Goal: Use online tool/utility: Utilize a website feature to perform a specific function

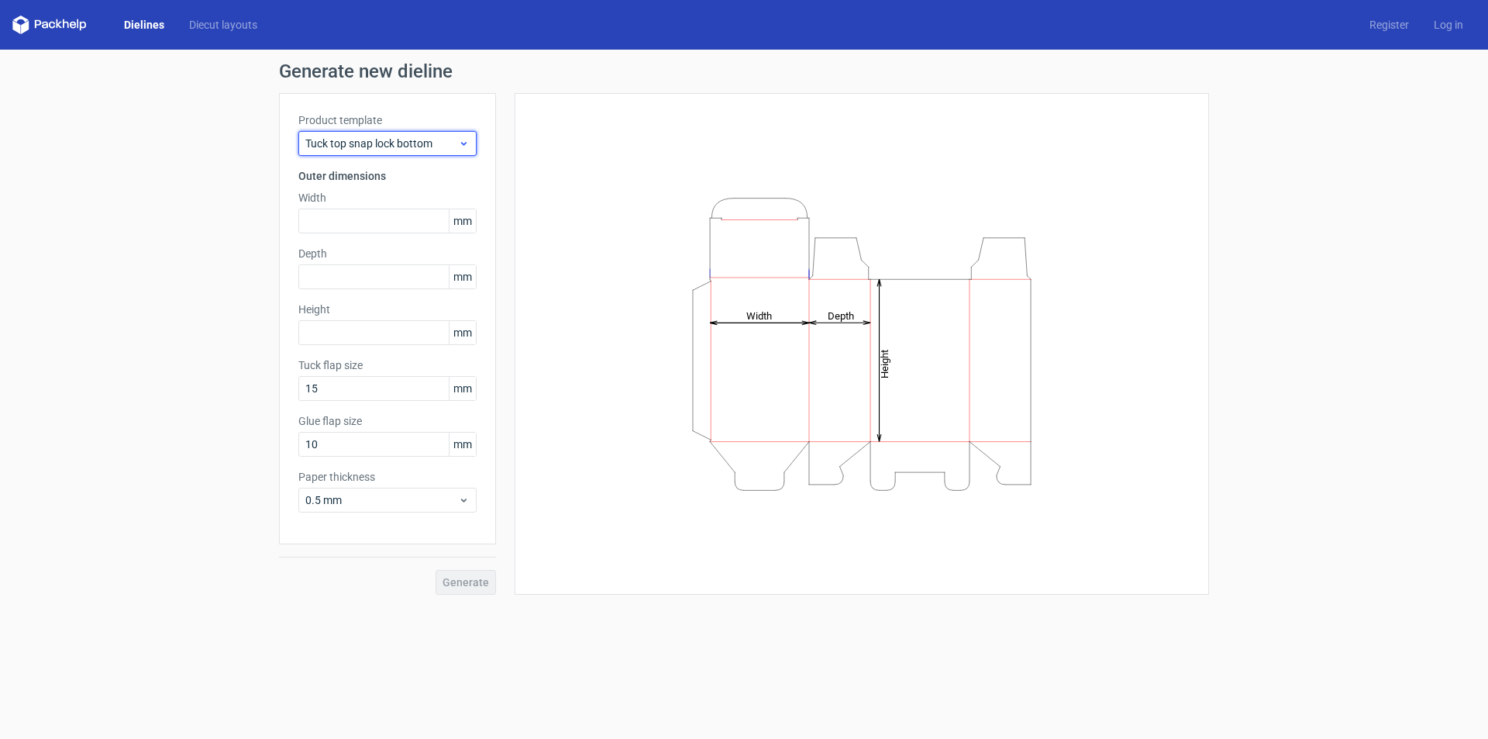
click at [428, 143] on span "Tuck top snap lock bottom" at bounding box center [381, 144] width 153 height 16
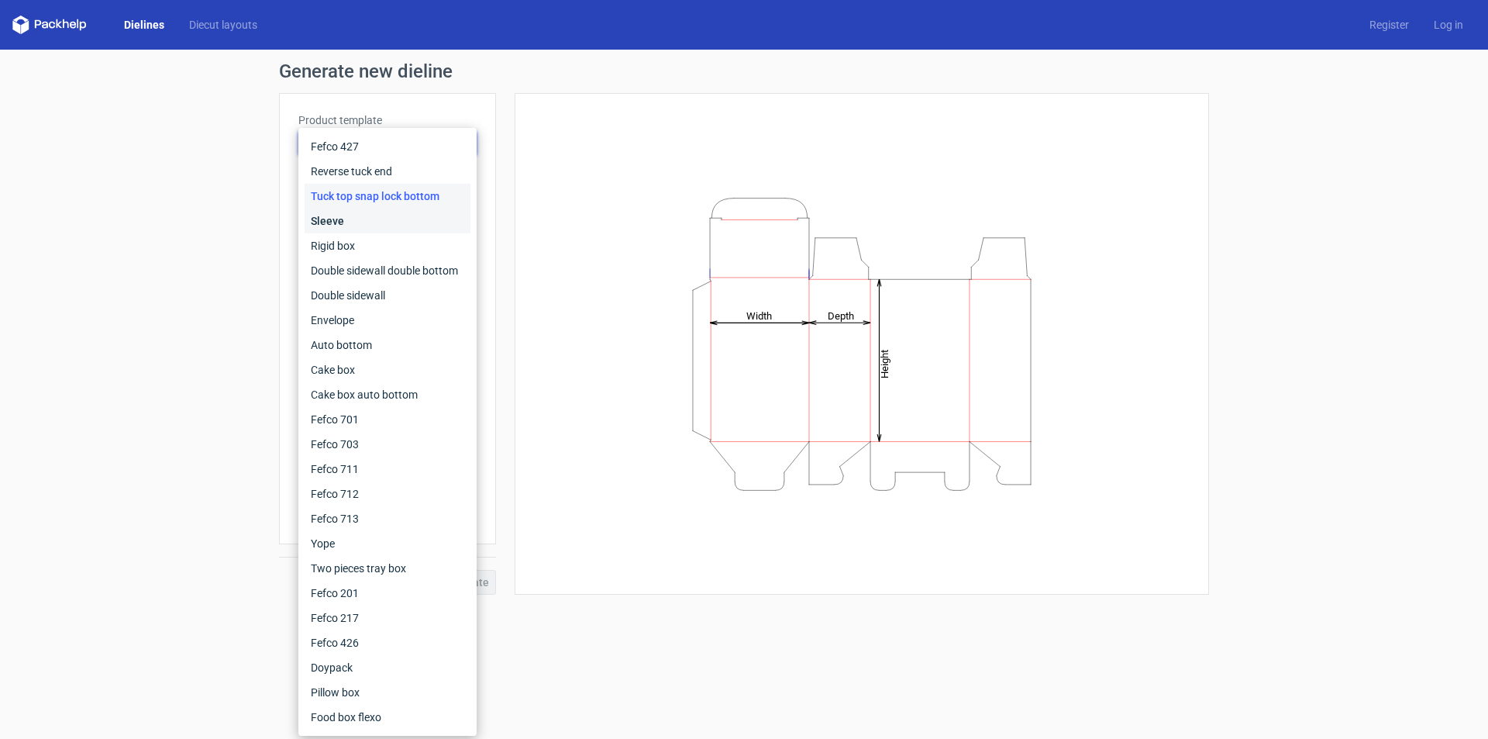
click at [389, 224] on div "Sleeve" at bounding box center [388, 221] width 166 height 25
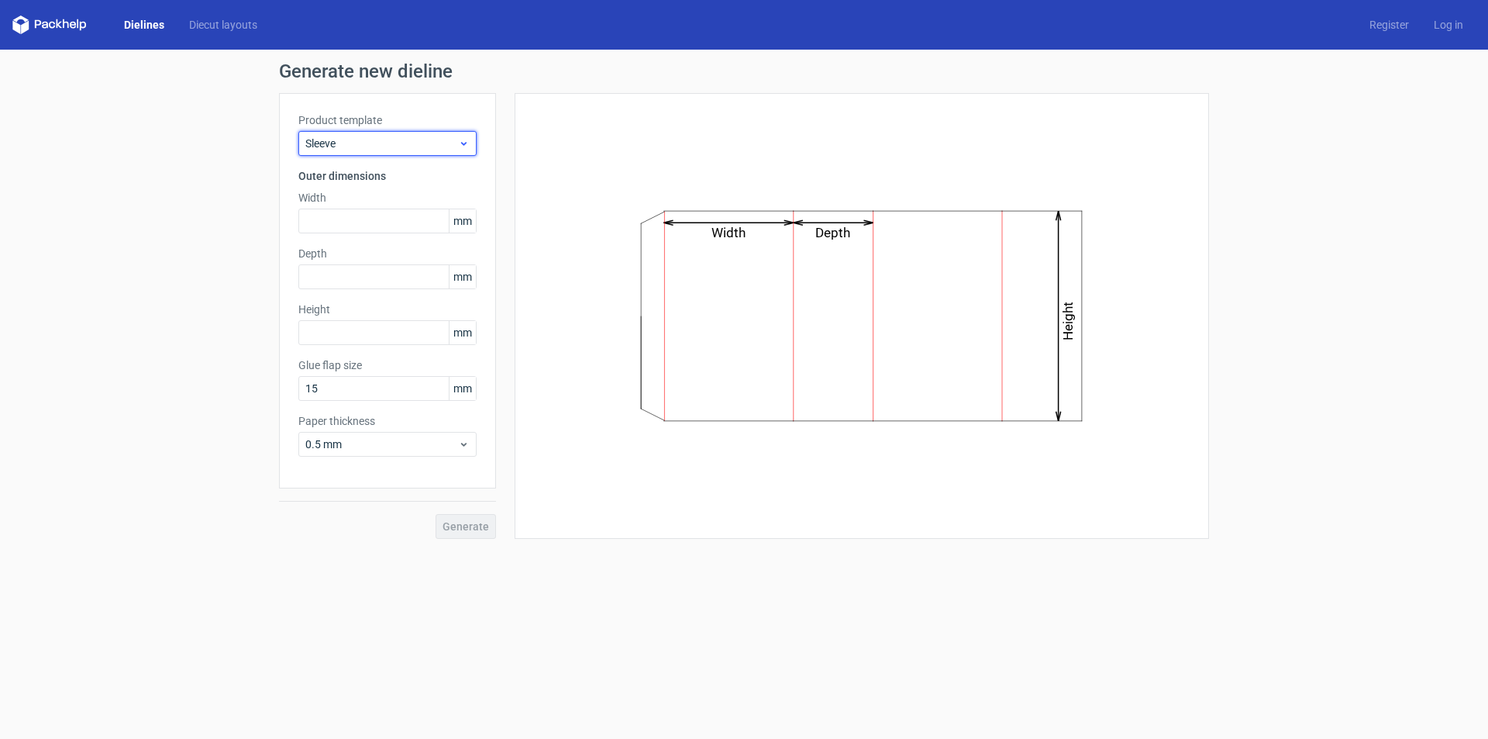
click at [429, 144] on span "Sleeve" at bounding box center [381, 144] width 153 height 16
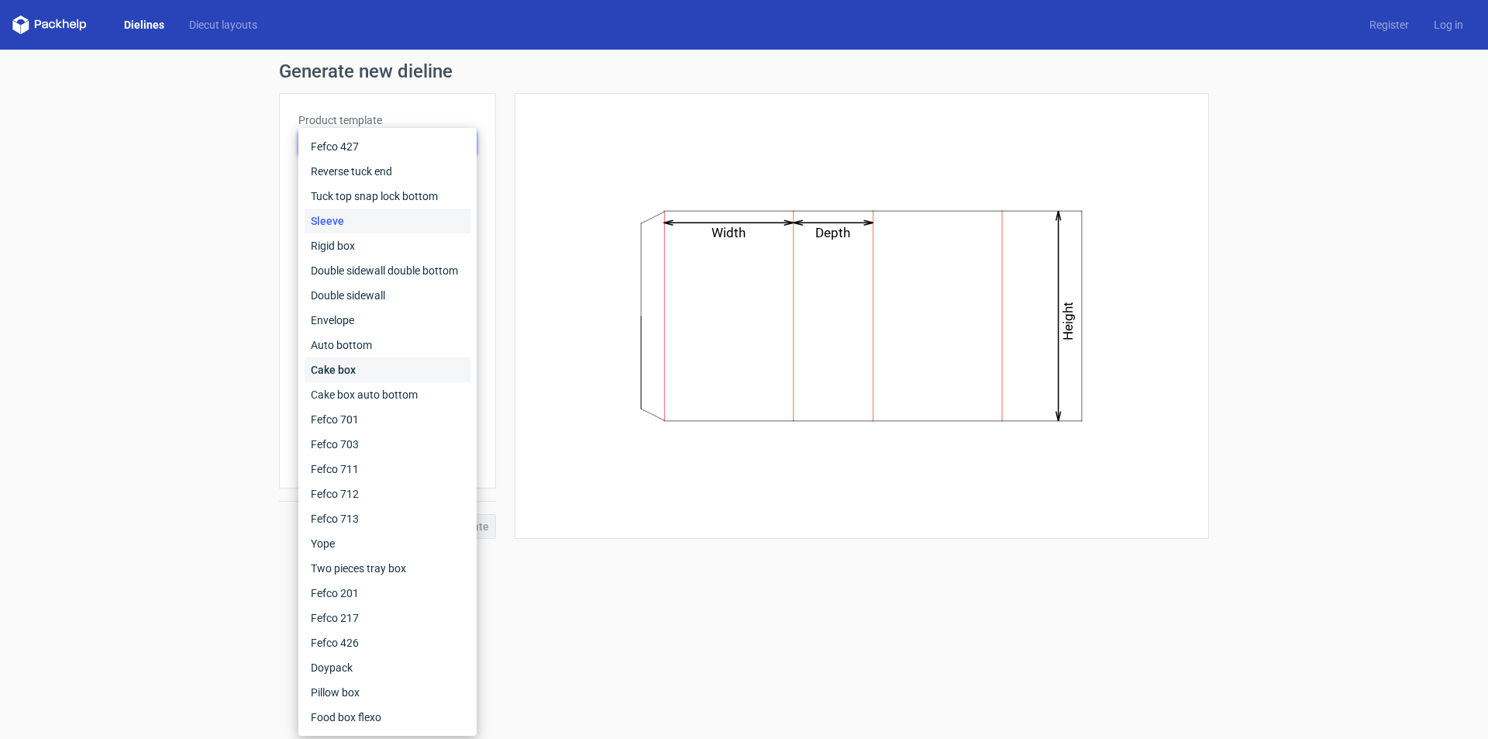
click at [362, 377] on div "Cake box" at bounding box center [388, 369] width 166 height 25
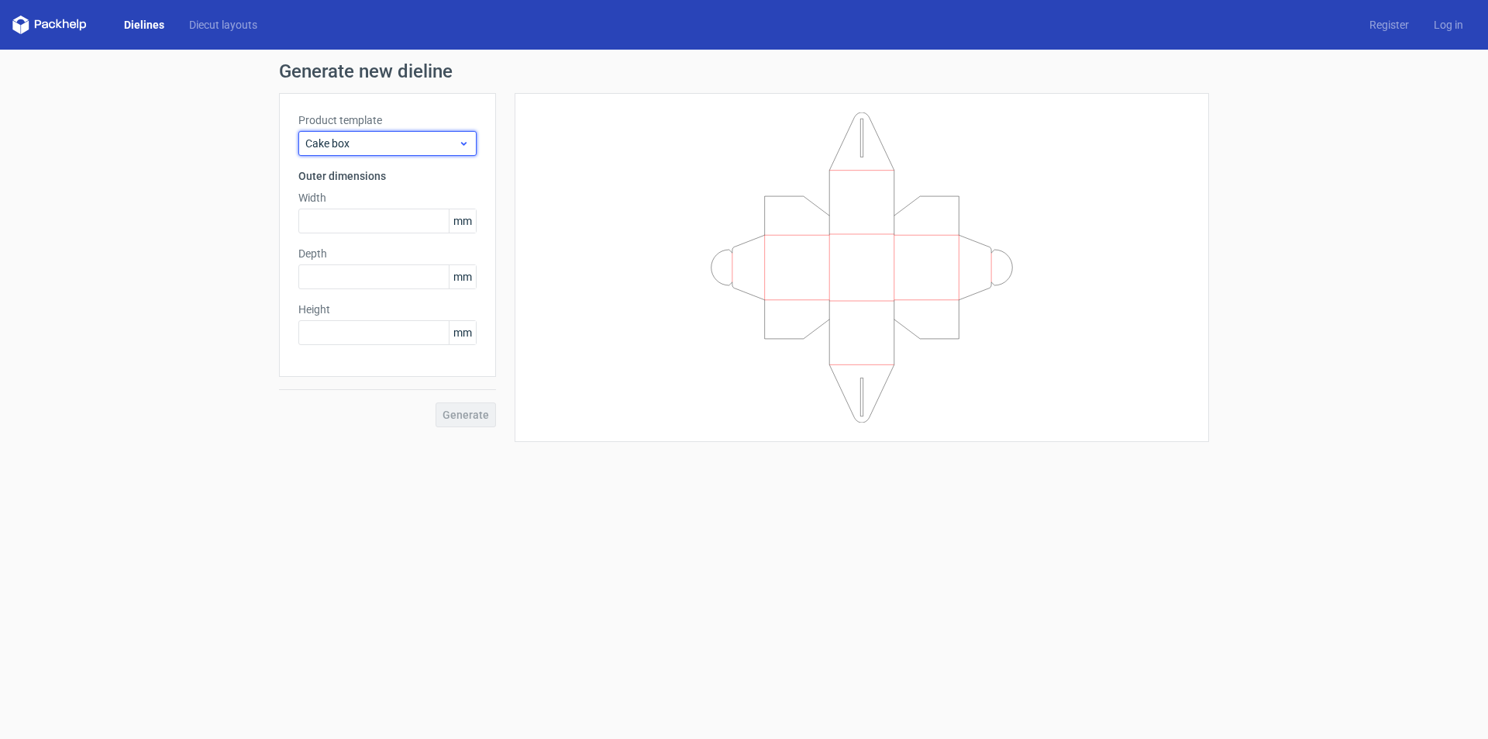
click at [431, 143] on span "Cake box" at bounding box center [381, 144] width 153 height 16
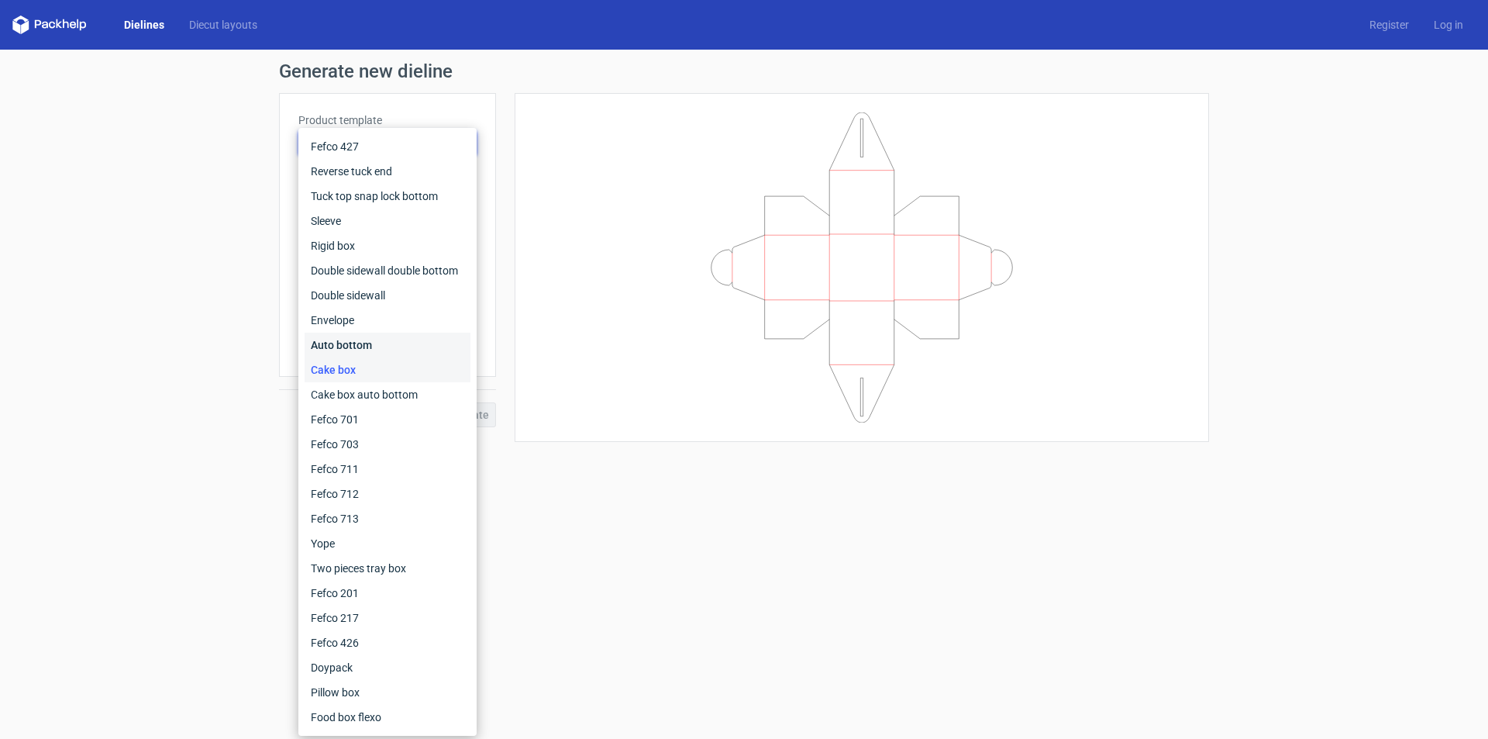
click at [350, 341] on div "Auto bottom" at bounding box center [388, 345] width 166 height 25
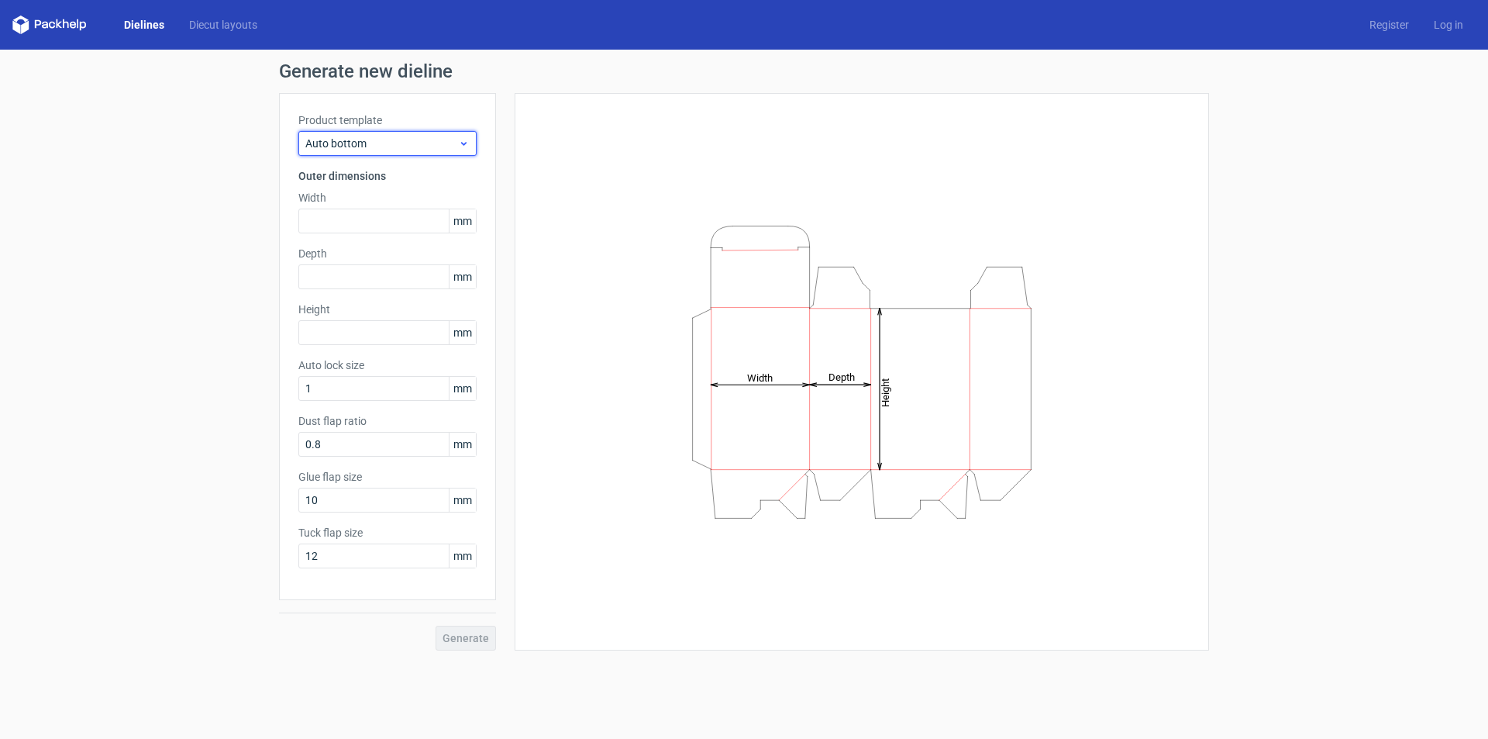
click at [435, 136] on span "Auto bottom" at bounding box center [381, 144] width 153 height 16
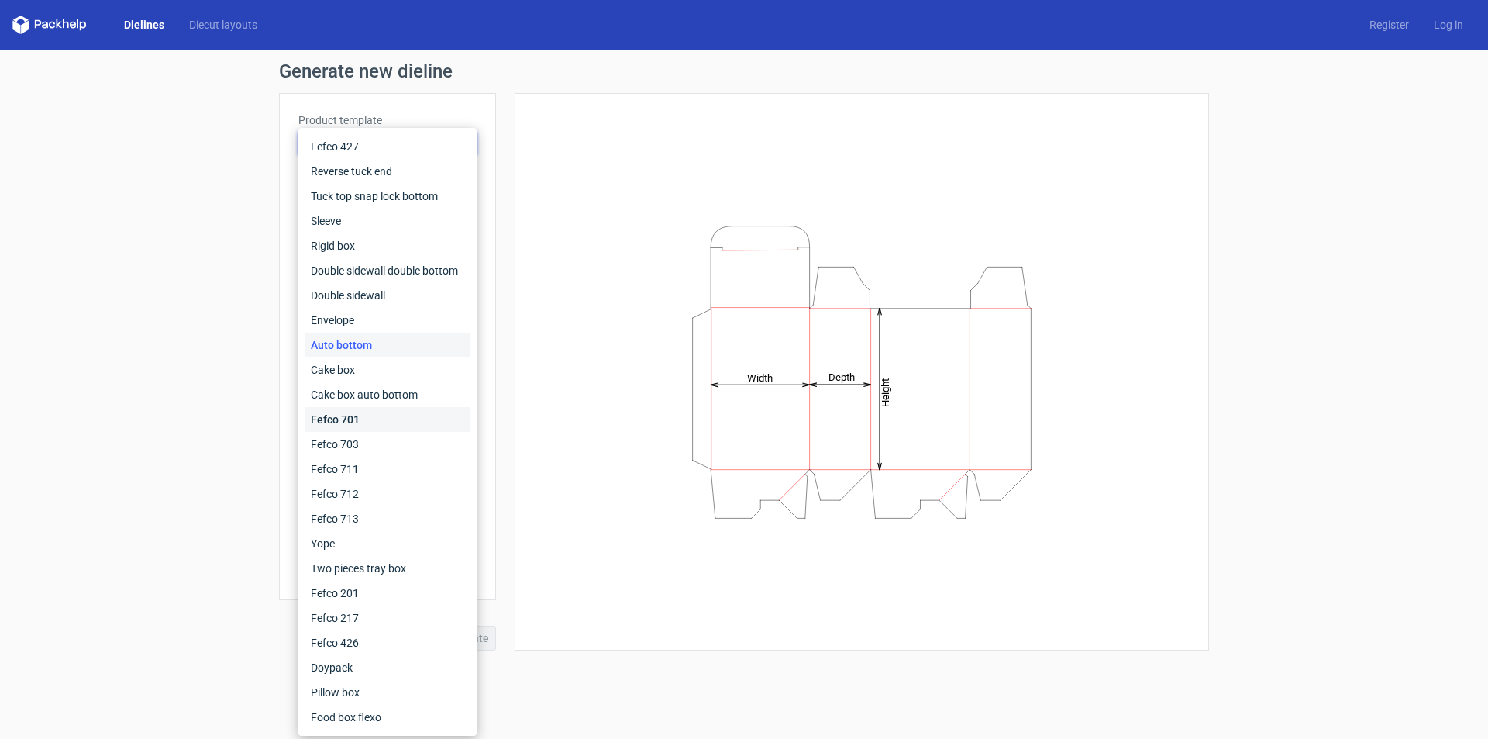
click at [381, 412] on div "Fefco 701" at bounding box center [388, 419] width 166 height 25
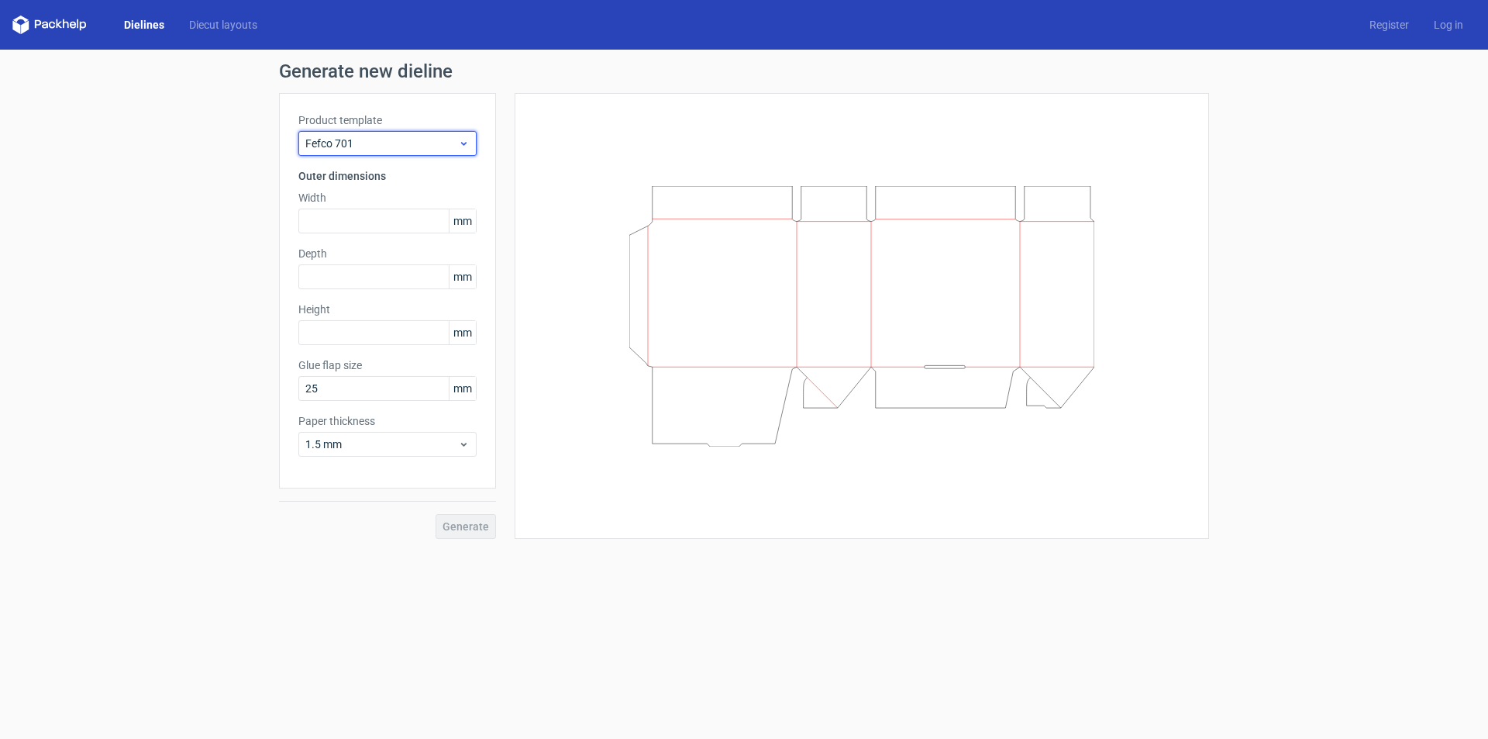
click at [462, 150] on div "Fefco 701" at bounding box center [387, 143] width 178 height 25
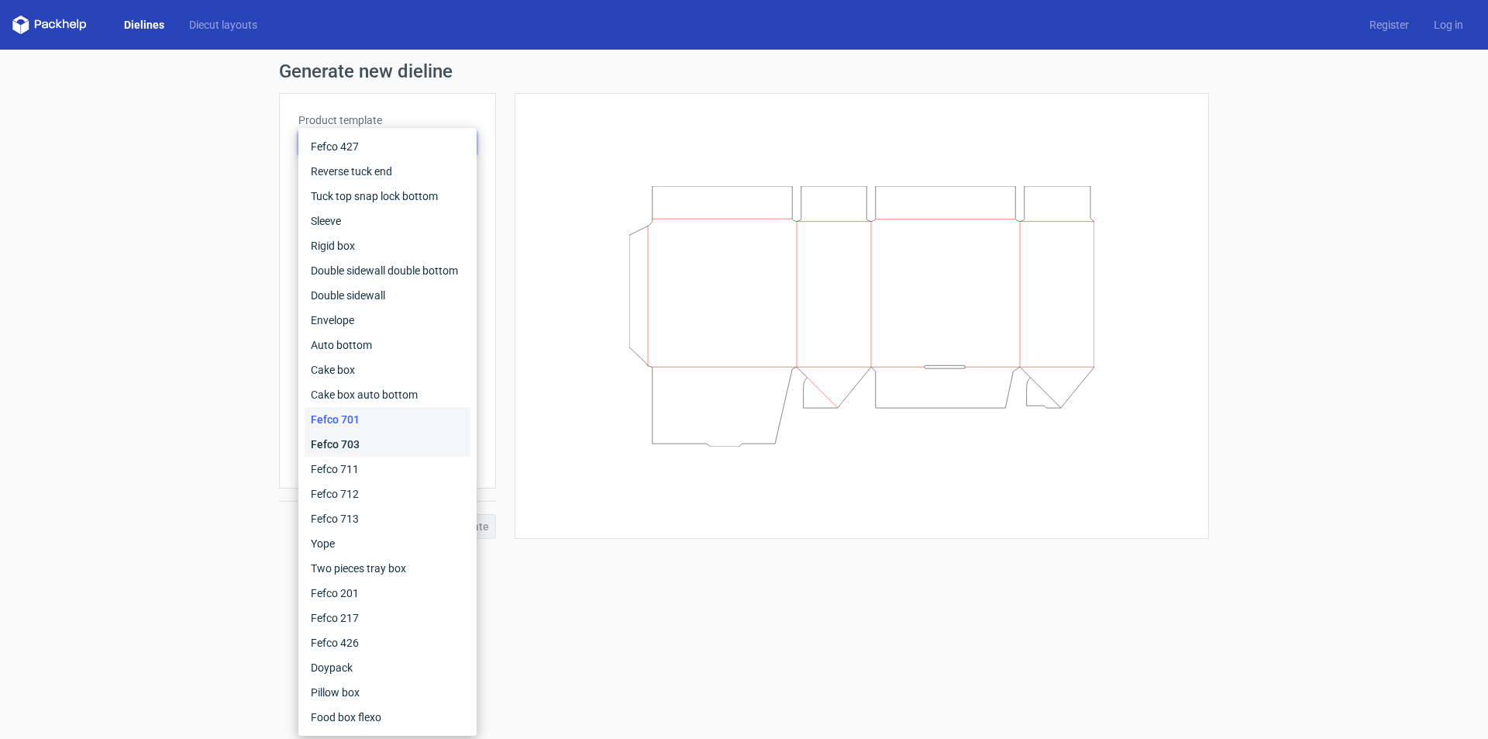
click at [354, 439] on div "Fefco 703" at bounding box center [388, 444] width 166 height 25
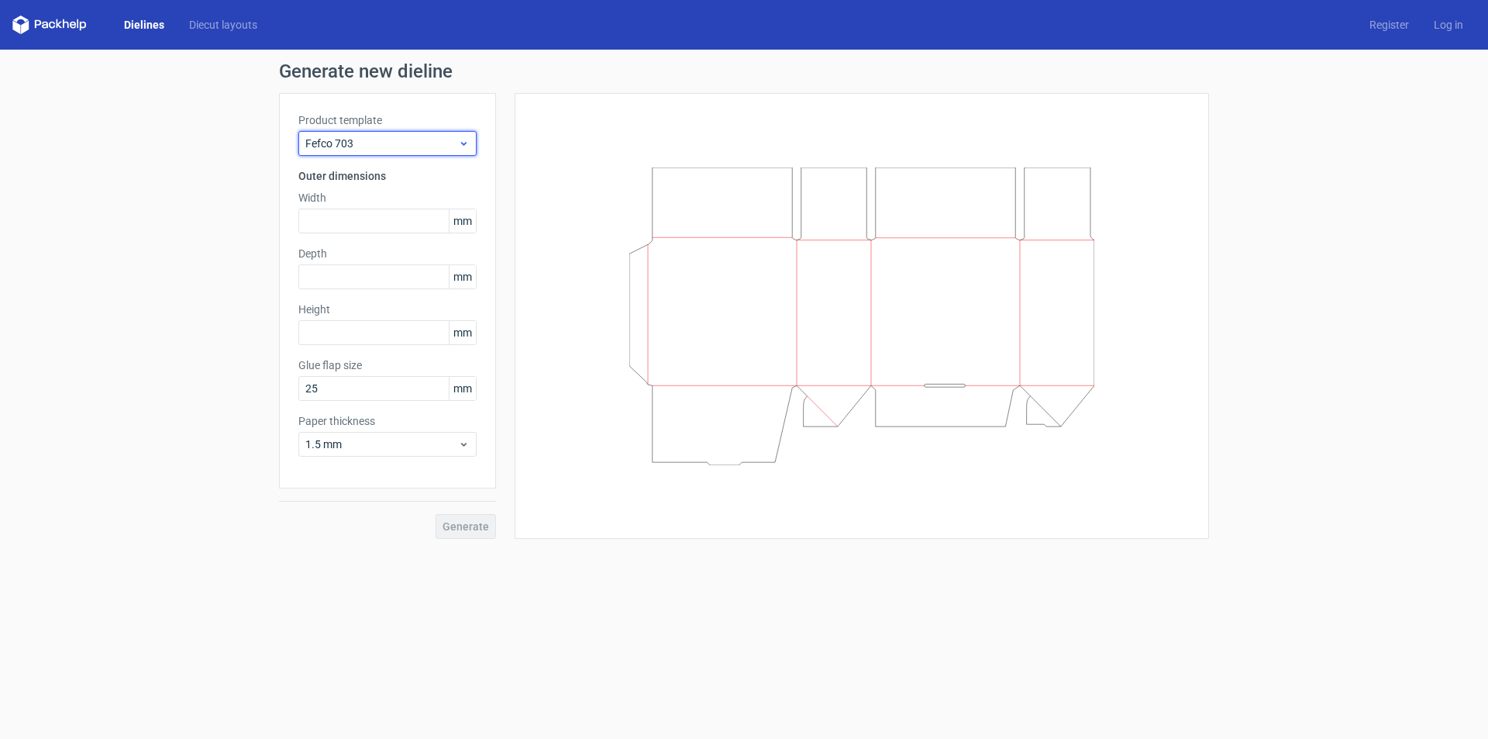
click at [466, 140] on icon at bounding box center [464, 143] width 12 height 12
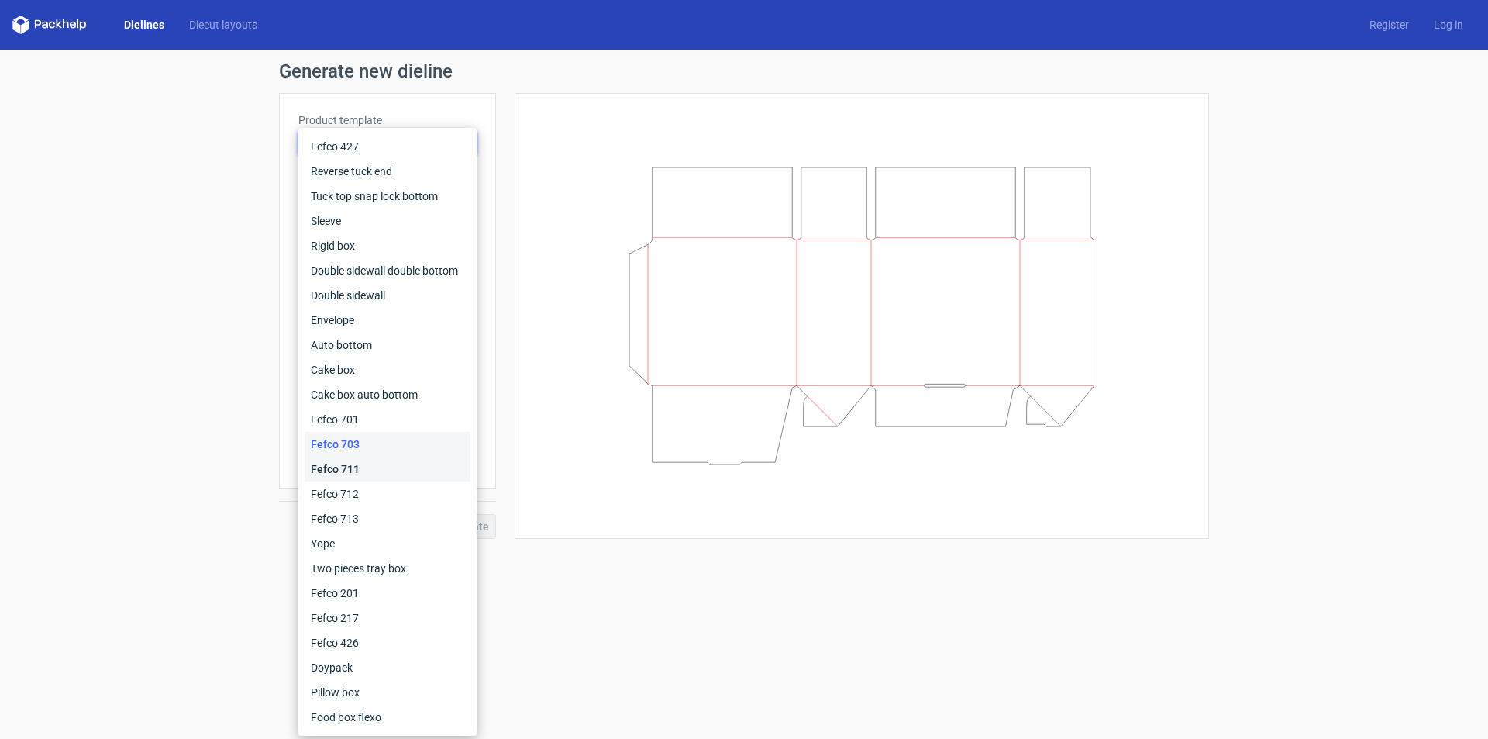
click at [365, 474] on div "Fefco 711" at bounding box center [388, 469] width 166 height 25
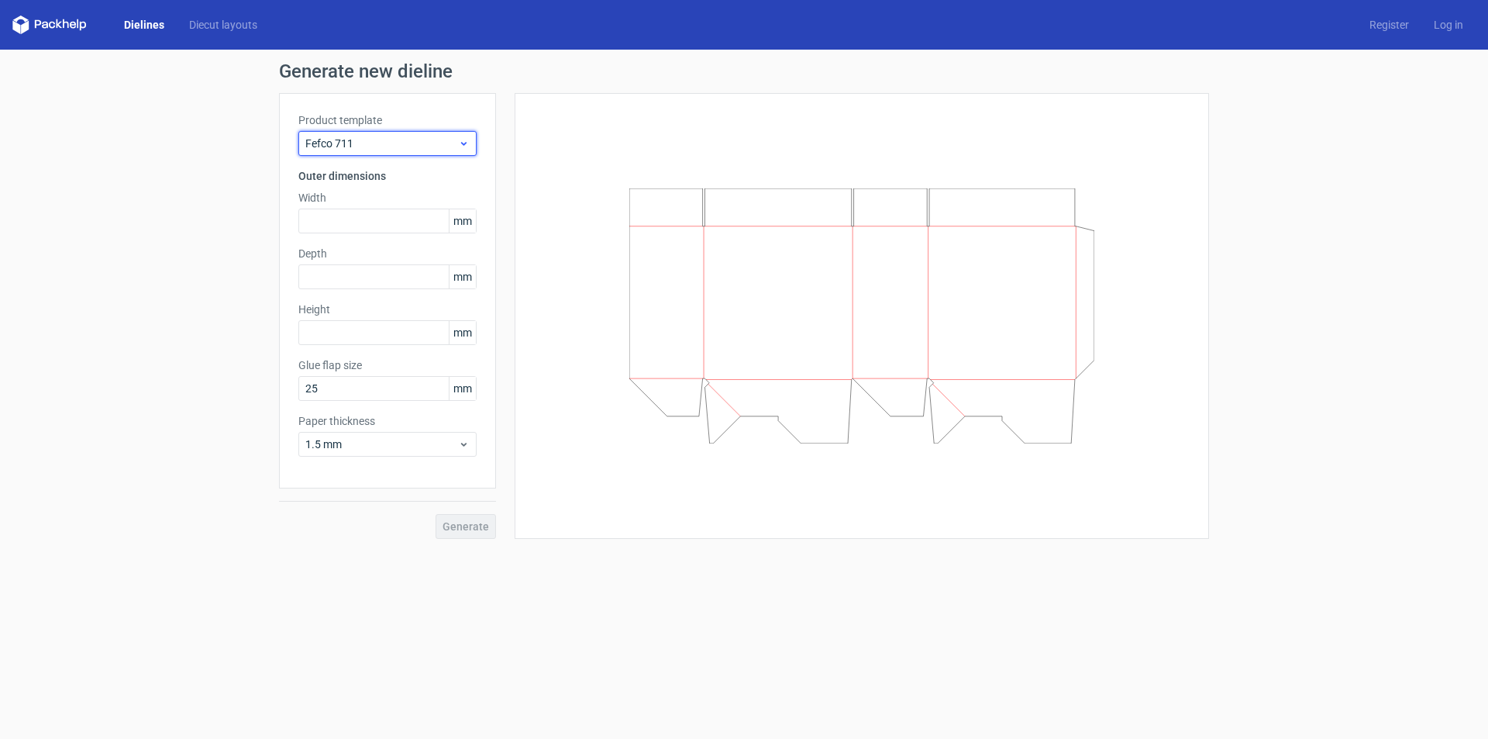
click at [453, 147] on span "Fefco 711" at bounding box center [381, 144] width 153 height 16
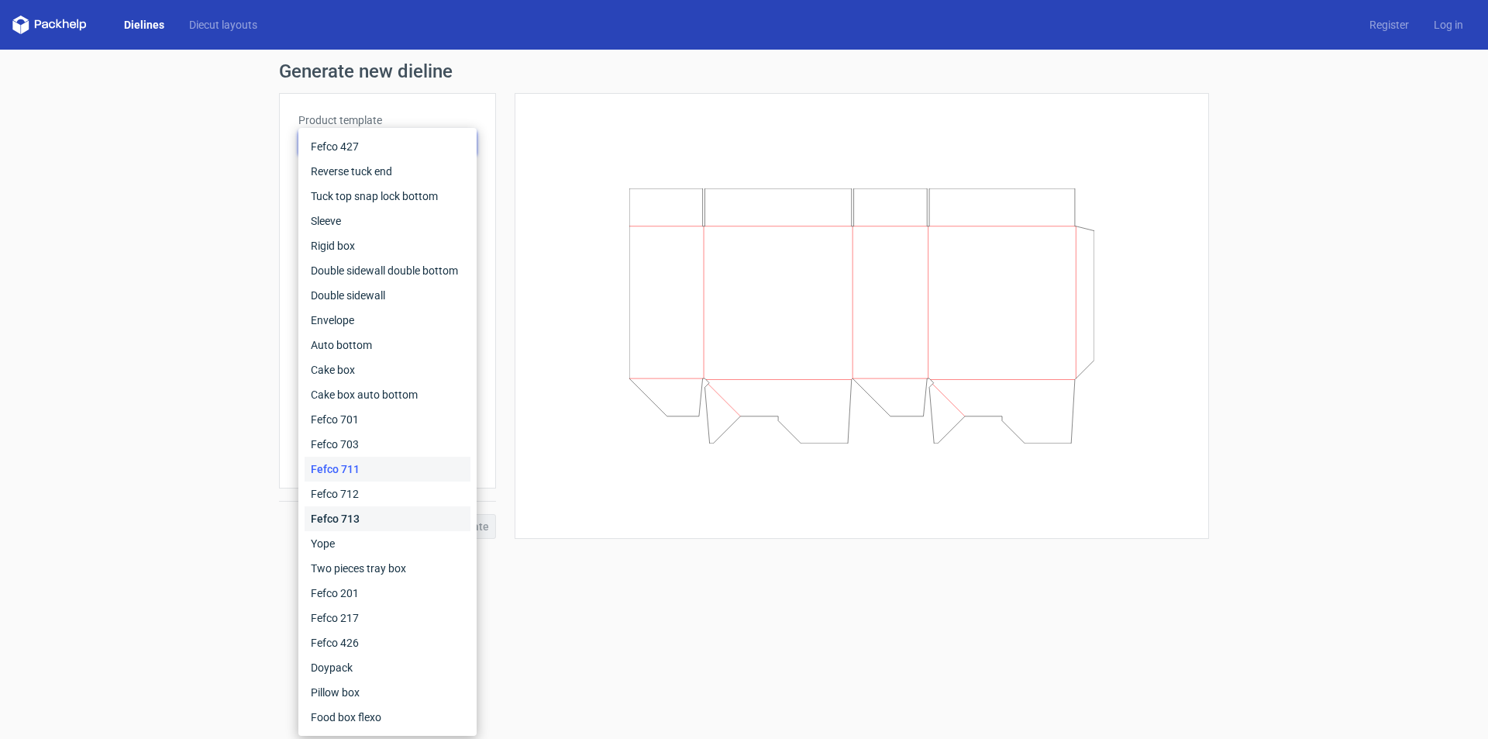
click at [366, 522] on div "Fefco 713" at bounding box center [388, 518] width 166 height 25
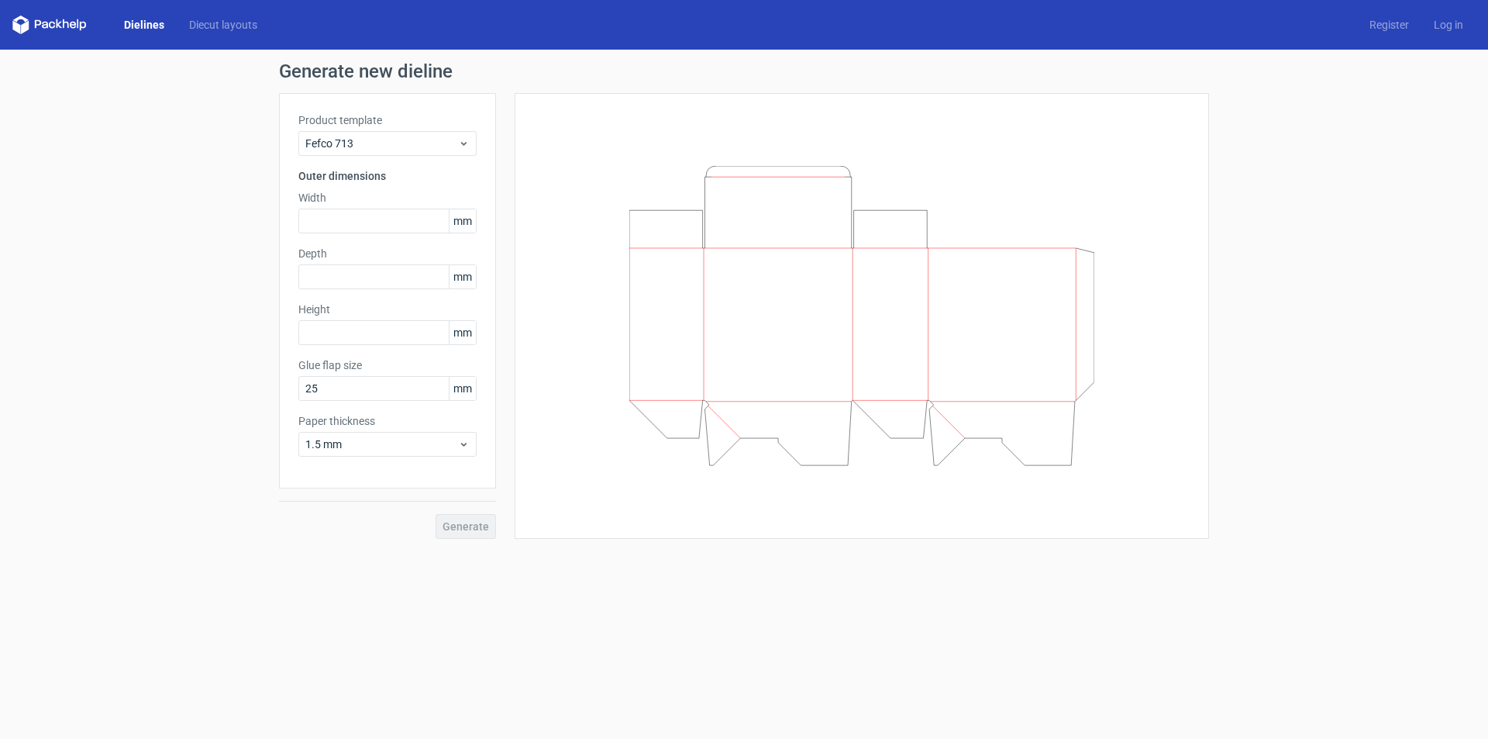
click at [144, 32] on link "Dielines" at bounding box center [144, 25] width 65 height 16
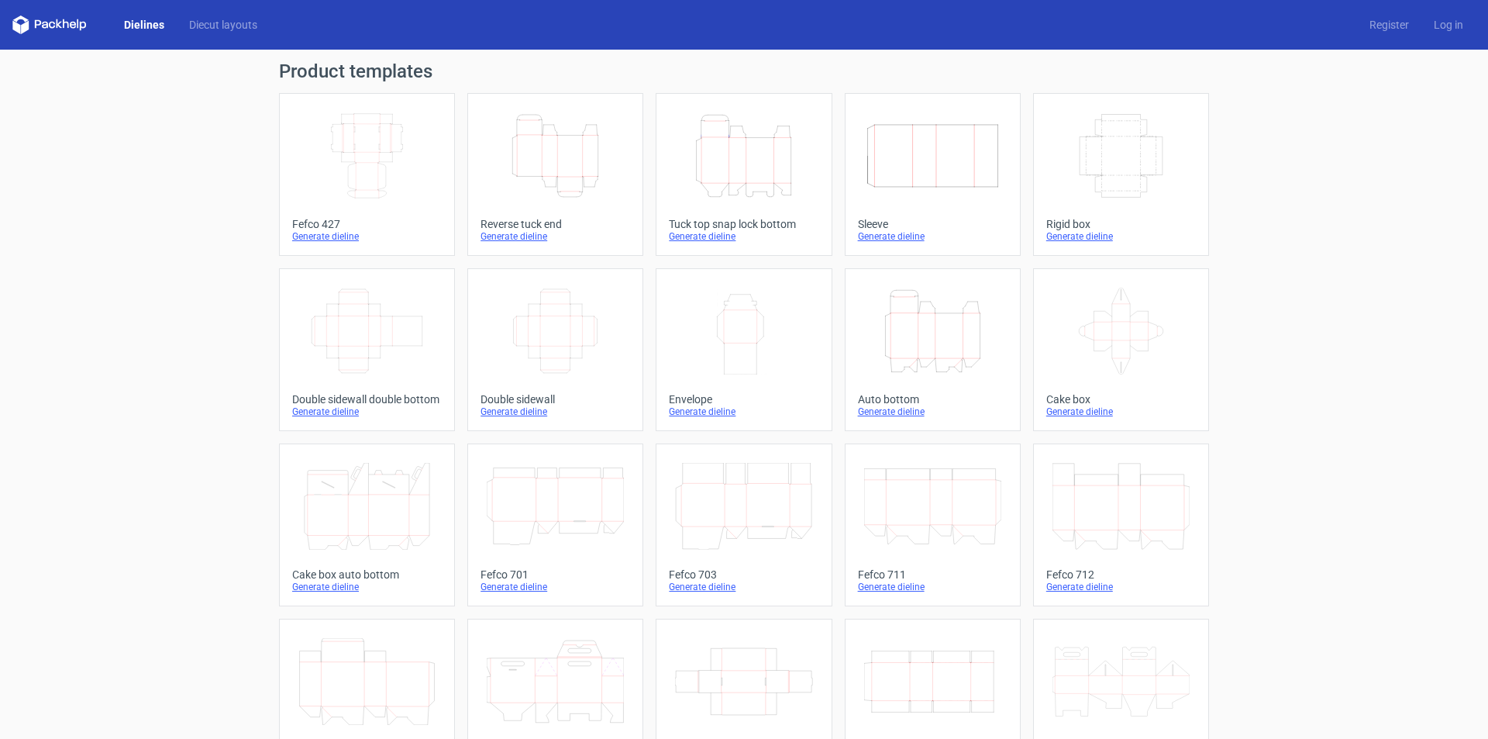
click at [396, 154] on icon "Width Depth Height" at bounding box center [366, 155] width 137 height 87
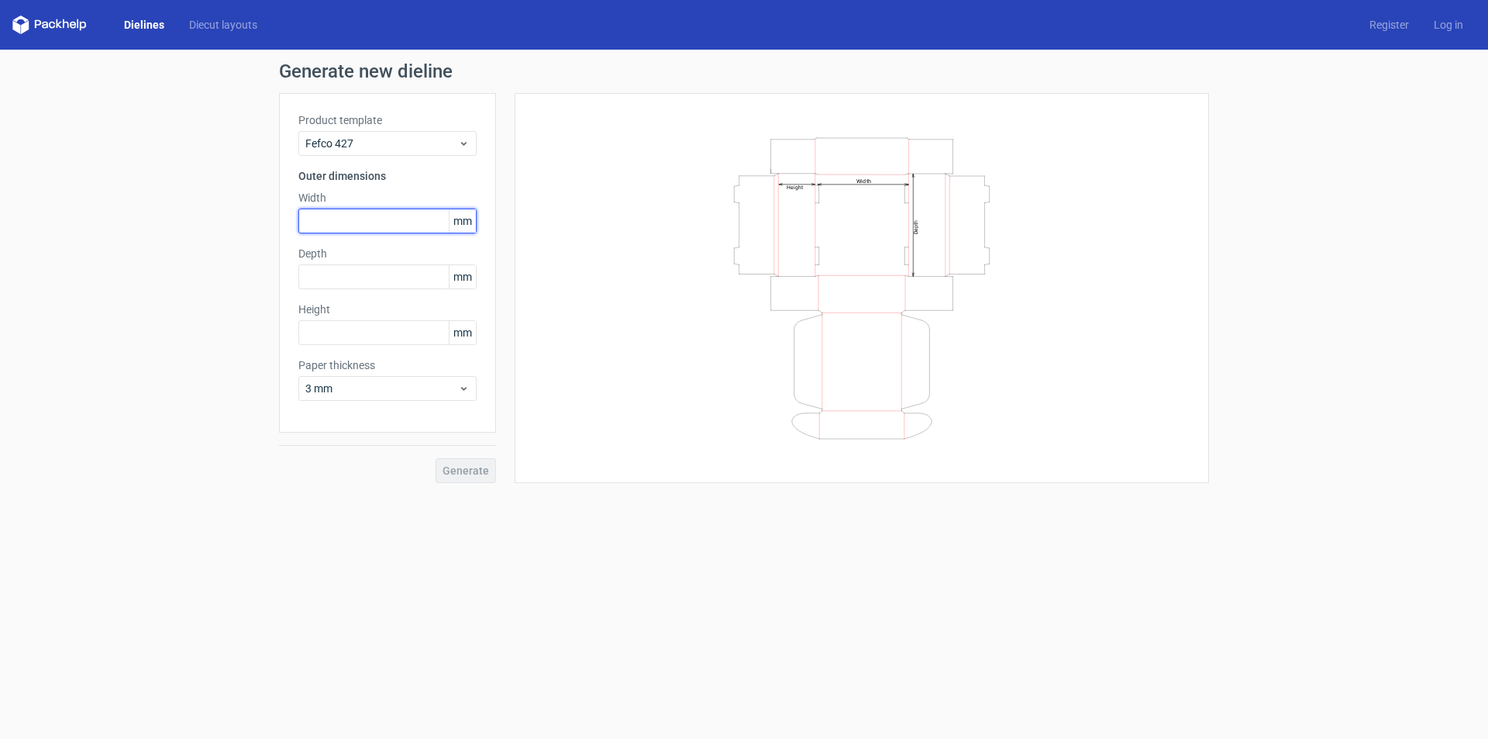
click at [344, 214] on input "text" at bounding box center [387, 221] width 178 height 25
click at [371, 322] on input "text" at bounding box center [387, 332] width 178 height 25
type input "78"
click at [332, 281] on input "text" at bounding box center [387, 276] width 178 height 25
click at [354, 220] on input "text" at bounding box center [387, 221] width 178 height 25
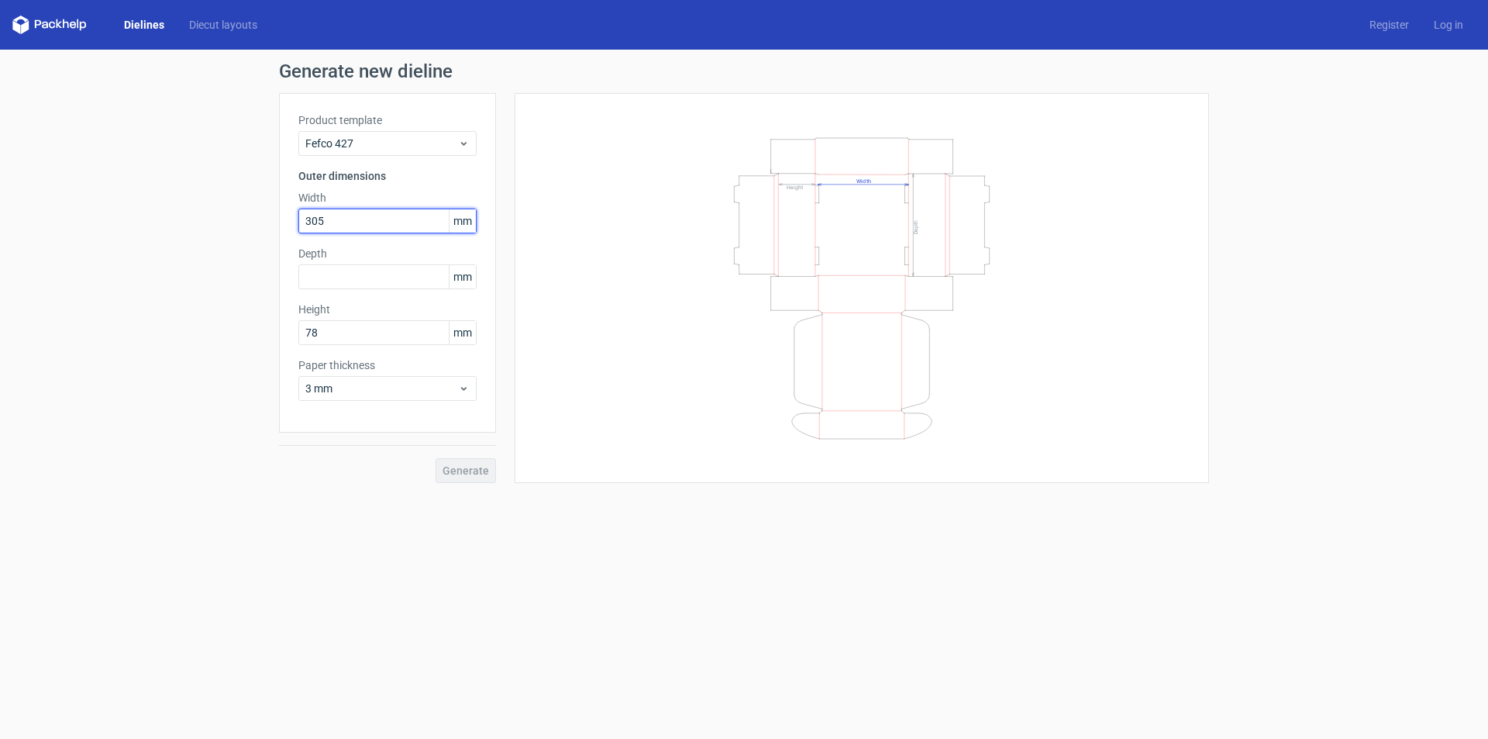
type input "305"
click at [436, 458] on button "Generate" at bounding box center [466, 470] width 60 height 25
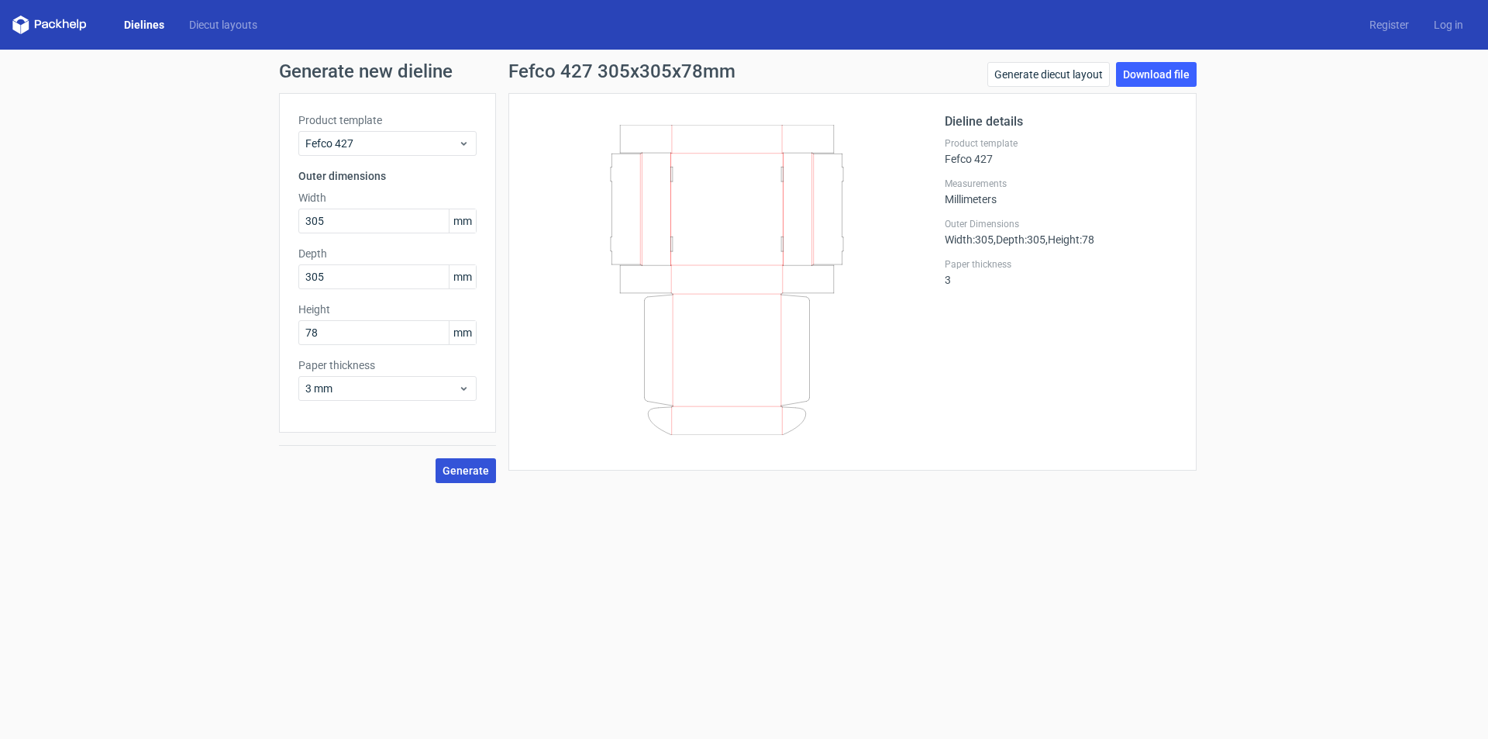
click at [465, 471] on span "Generate" at bounding box center [466, 470] width 47 height 11
click at [475, 471] on span "Generate" at bounding box center [466, 470] width 47 height 11
click at [1053, 74] on link "Generate diecut layout" at bounding box center [1049, 74] width 122 height 25
